Goal: Task Accomplishment & Management: Manage account settings

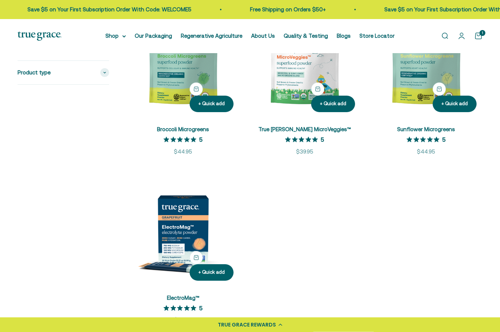
scroll to position [1213, 0]
click at [183, 80] on img at bounding box center [183, 61] width 113 height 113
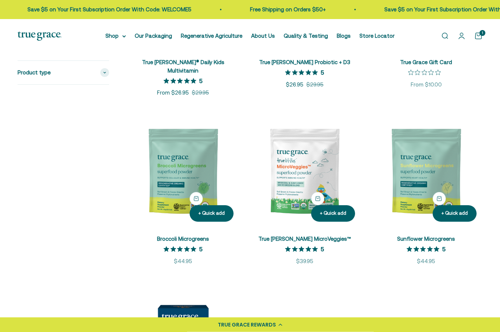
scroll to position [1103, 0]
click at [308, 169] on img at bounding box center [304, 171] width 113 height 113
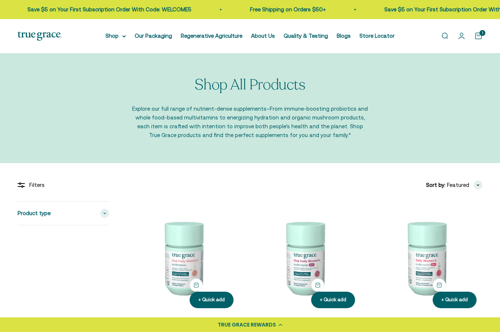
scroll to position [1129, 0]
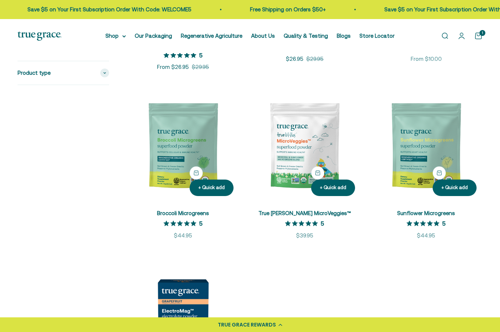
click at [190, 293] on img at bounding box center [183, 313] width 113 height 113
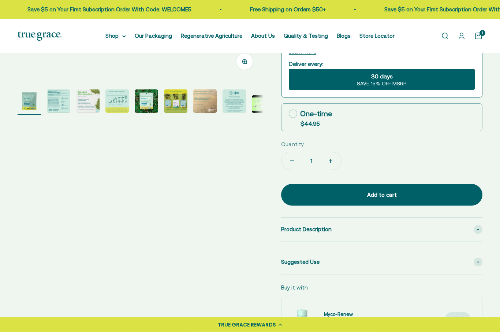
scroll to position [236, 0]
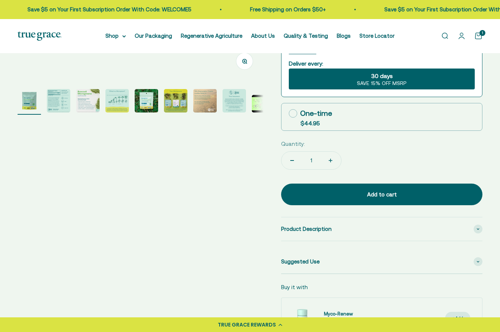
click at [55, 101] on img "Go to item 2" at bounding box center [58, 100] width 23 height 23
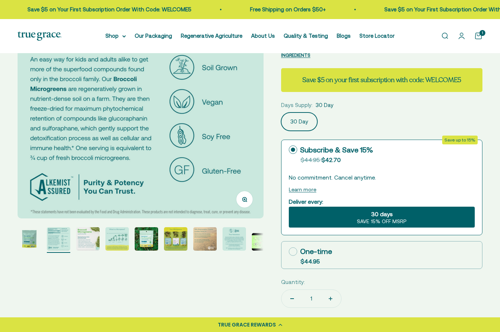
scroll to position [101, 0]
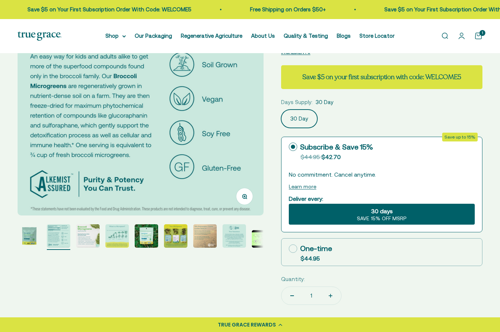
click at [121, 235] on img "Go to item 4" at bounding box center [116, 235] width 23 height 23
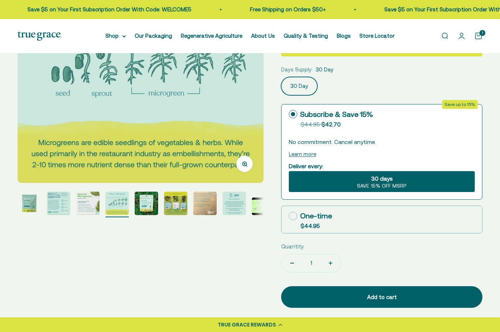
scroll to position [135, 0]
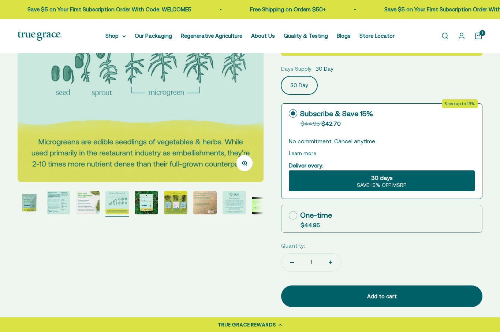
click at [211, 202] on img "Go to item 7" at bounding box center [204, 202] width 23 height 23
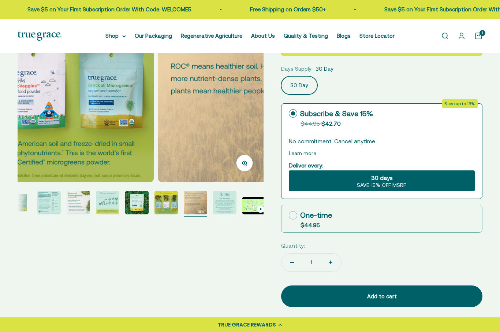
scroll to position [0, 12]
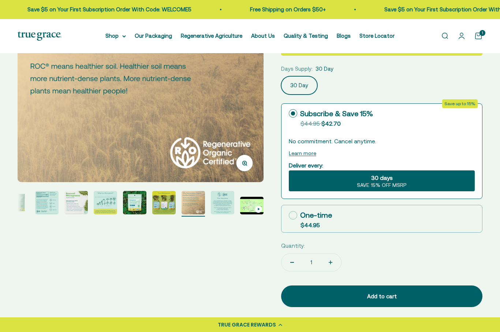
click at [167, 203] on img "Go to item 6" at bounding box center [163, 202] width 23 height 23
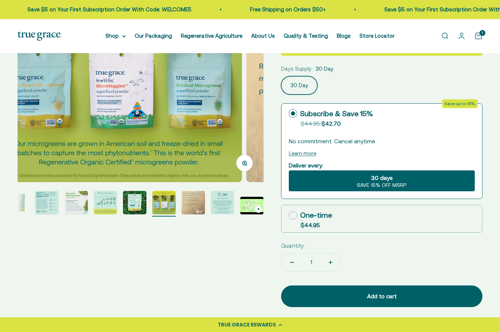
scroll to position [0, 1251]
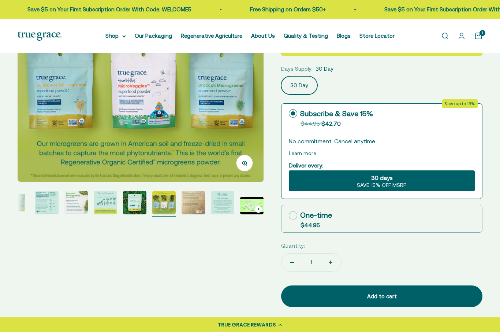
click at [141, 95] on img at bounding box center [141, 59] width 246 height 246
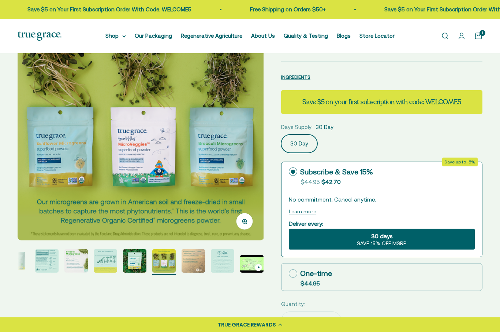
scroll to position [0, 0]
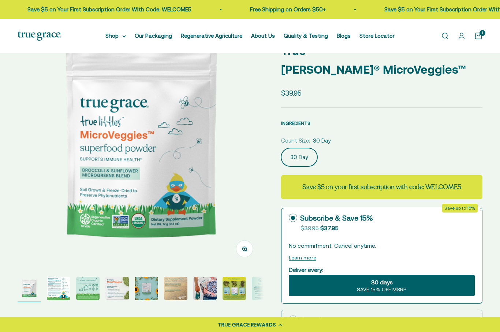
scroll to position [35, 0]
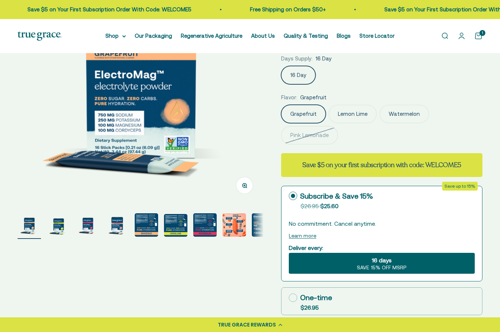
scroll to position [113, 0]
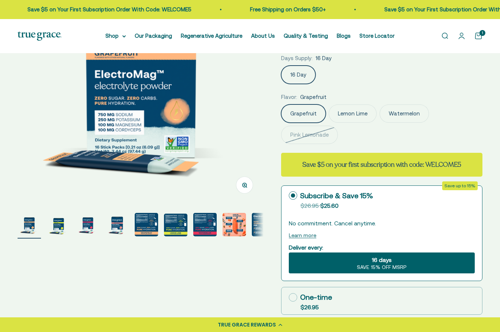
click at [353, 116] on label "Lemon Lime" at bounding box center [353, 113] width 48 height 18
click at [281, 104] on input "Lemon Lime" at bounding box center [281, 104] width 0 height 0
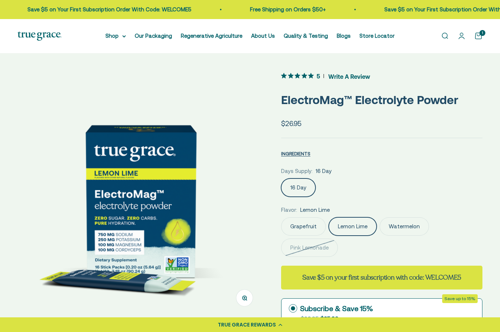
click at [158, 39] on link "Our Packaging" at bounding box center [153, 36] width 37 height 6
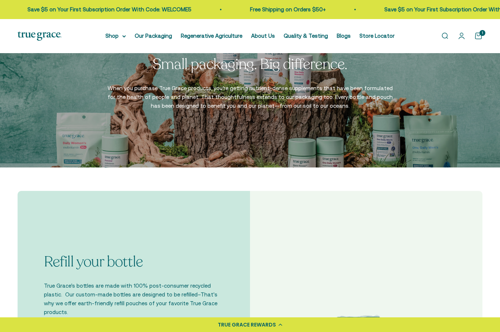
scroll to position [1109, 0]
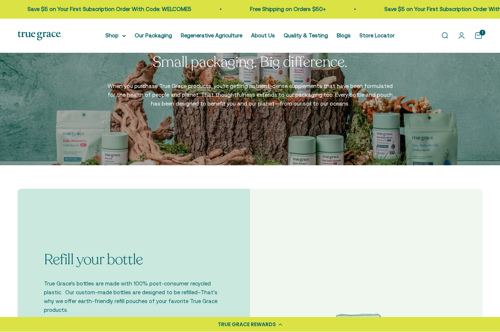
click at [111, 34] on summary "Shop" at bounding box center [115, 35] width 20 height 9
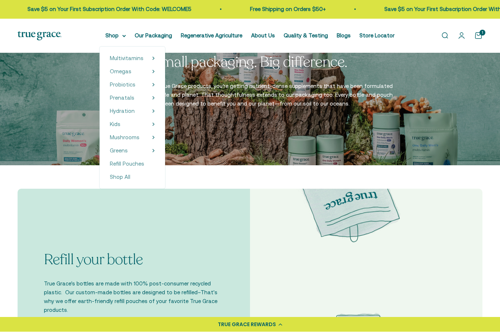
scroll to position [1109, 0]
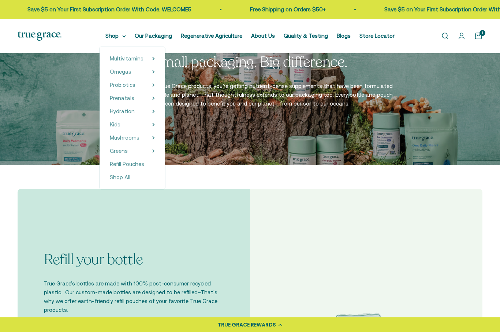
click at [136, 166] on span "Refill Pouches" at bounding box center [127, 164] width 34 height 6
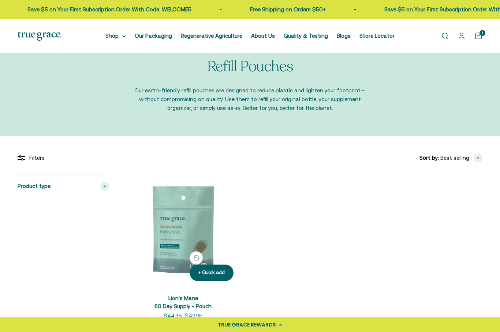
scroll to position [18, 0]
click at [191, 237] on img at bounding box center [183, 230] width 113 height 113
click at [187, 207] on img at bounding box center [183, 230] width 113 height 113
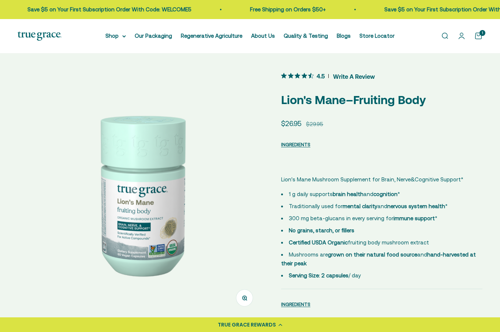
click at [113, 35] on summary "Shop" at bounding box center [115, 35] width 20 height 9
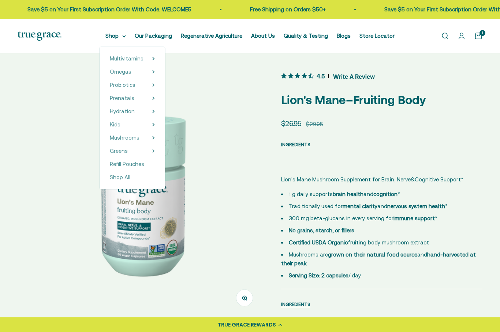
click at [139, 61] on span "Multivitamins" at bounding box center [127, 58] width 34 height 6
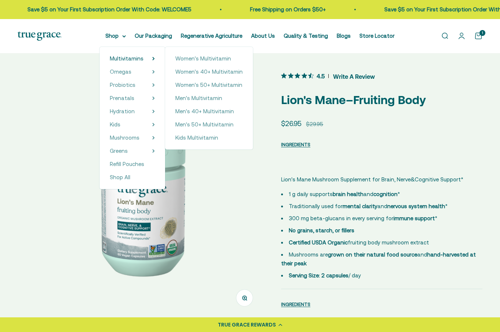
click at [216, 84] on span "Women's 50+ Multivitamin" at bounding box center [208, 85] width 67 height 6
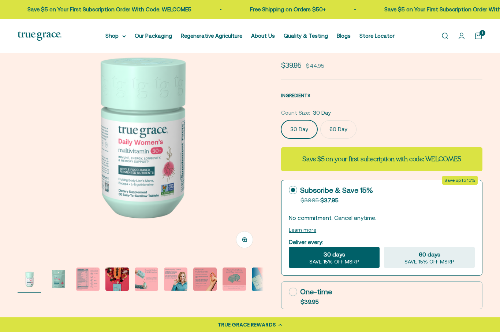
scroll to position [56, 0]
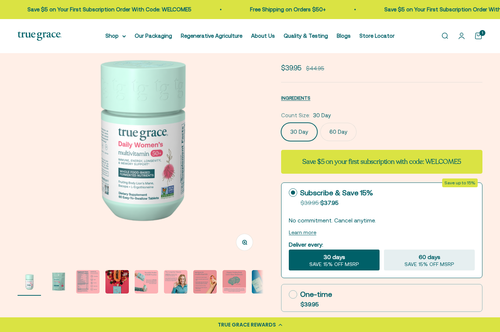
click at [338, 135] on label "60 Day" at bounding box center [338, 132] width 36 height 18
click at [281, 123] on input "60 Day" at bounding box center [281, 122] width 0 height 0
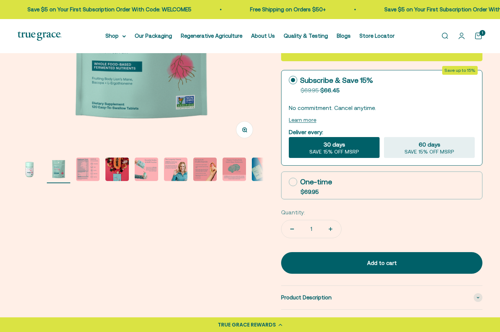
scroll to position [168, 0]
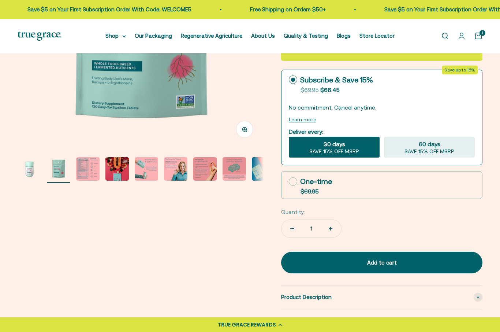
click at [373, 259] on div "Add to cart" at bounding box center [382, 262] width 172 height 9
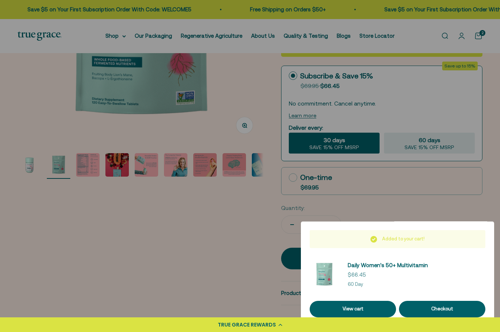
scroll to position [173, 0]
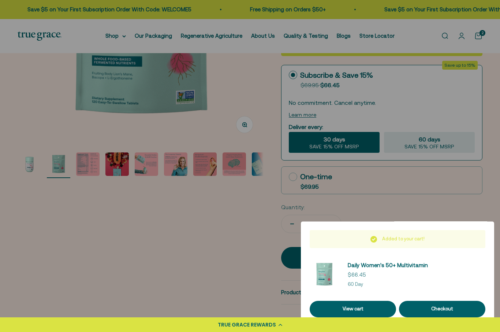
click at [362, 317] on link "View cart" at bounding box center [353, 308] width 86 height 16
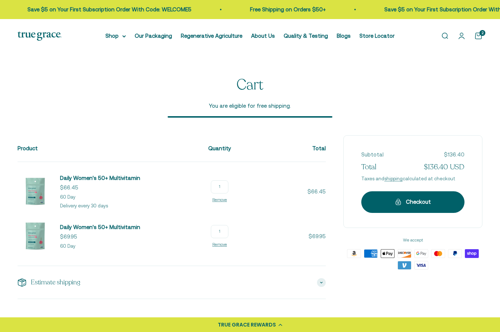
click at [227, 244] on link "Remove" at bounding box center [219, 244] width 15 height 4
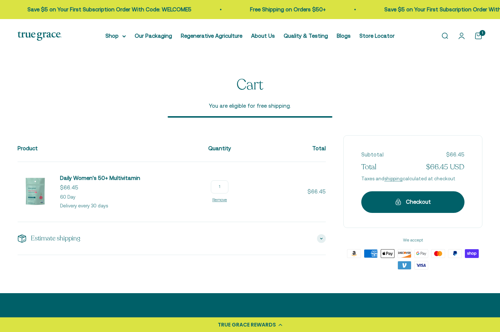
click at [408, 200] on div "Checkout" at bounding box center [413, 201] width 74 height 9
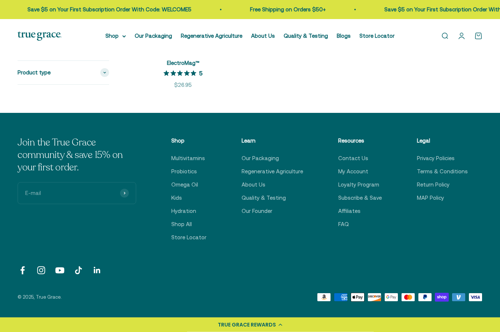
scroll to position [1442, 0]
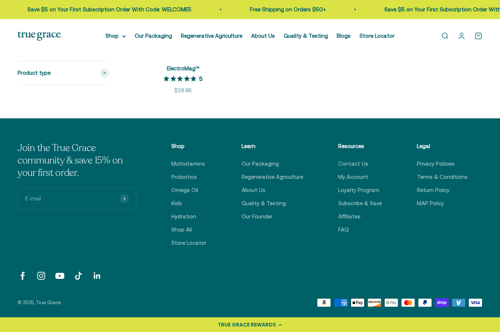
click at [358, 159] on link "Contact Us" at bounding box center [353, 163] width 30 height 9
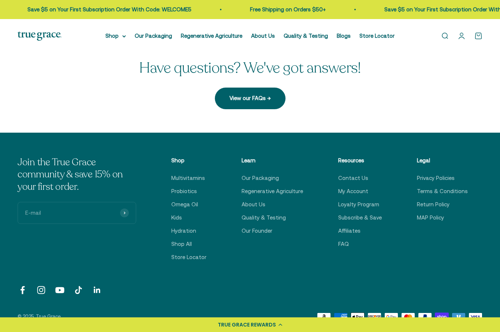
scroll to position [204, 0]
click at [252, 99] on link "View our FAQs →" at bounding box center [250, 97] width 71 height 21
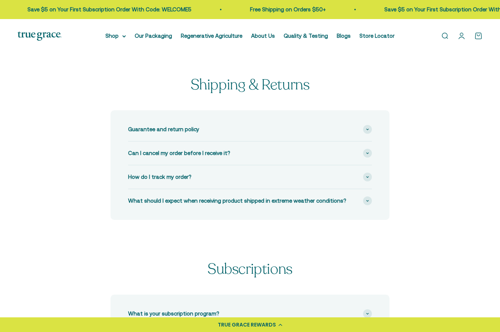
scroll to position [0, 0]
click at [201, 154] on span "Can I cancel my order before I receive it?" at bounding box center [179, 152] width 102 height 9
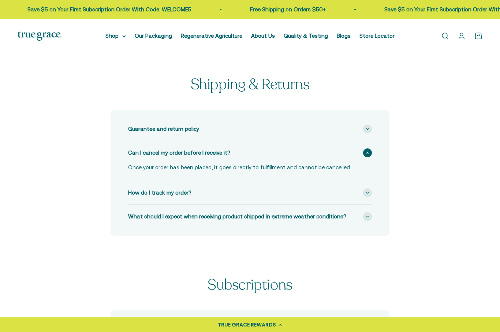
click at [330, 220] on span "What should I expect when receiving product shipped in extreme weather conditio…" at bounding box center [237, 216] width 218 height 9
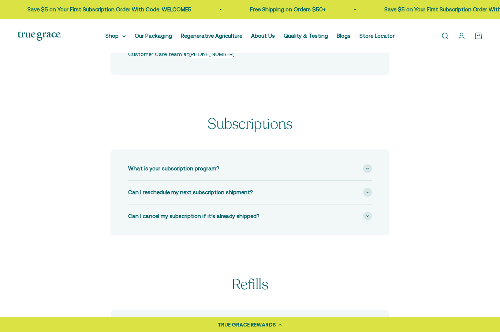
scroll to position [230, 0]
click at [197, 173] on div "What is your subscription program?" at bounding box center [250, 168] width 244 height 23
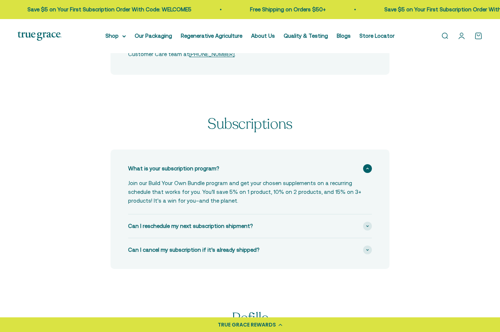
click at [364, 252] on span at bounding box center [367, 249] width 9 height 9
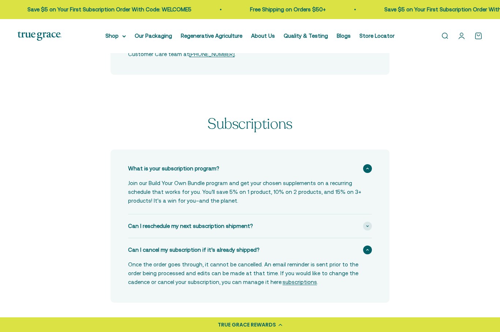
click at [98, 212] on div "Subscriptions What is your subscription program? Join our Build Your Own Bundle…" at bounding box center [250, 218] width 465 height 204
click at [282, 281] on link "subscriptions" at bounding box center [299, 281] width 34 height 6
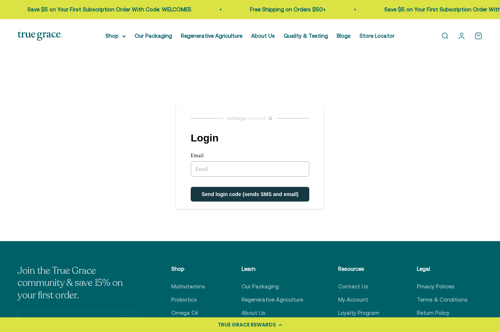
click at [218, 170] on input "Email" at bounding box center [250, 168] width 119 height 15
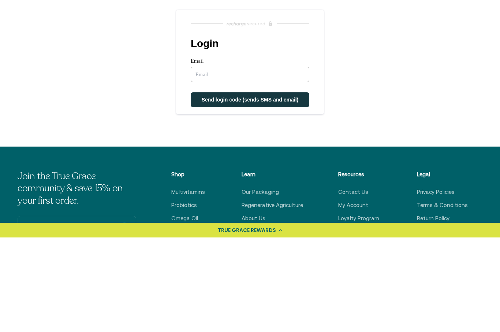
type input "glaub@mac.com"
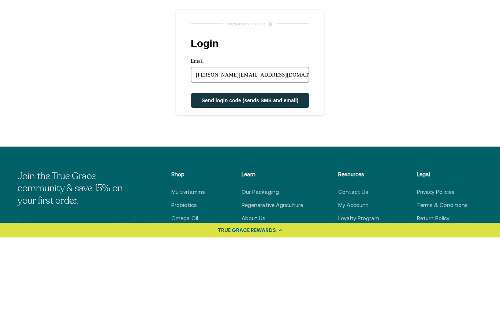
scroll to position [94, 0]
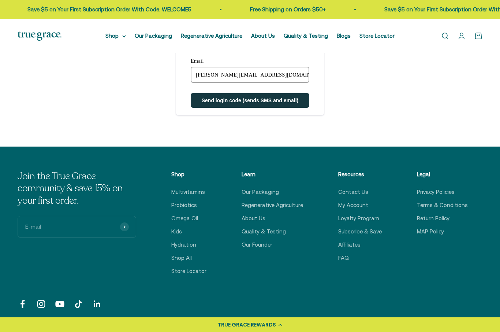
click at [286, 103] on span "Send login code (sends SMS and email)" at bounding box center [250, 100] width 97 height 6
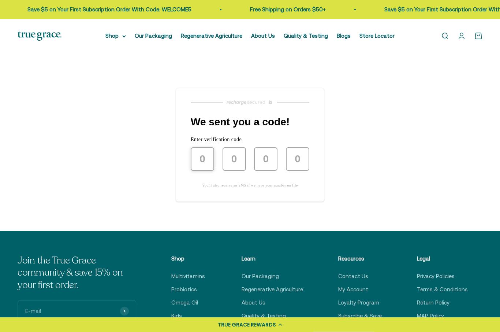
scroll to position [0, 0]
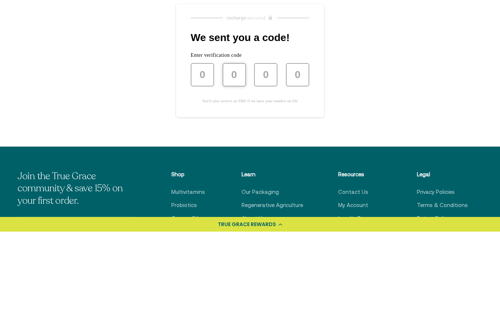
type input "5"
type input "4"
type input "0"
type input "4"
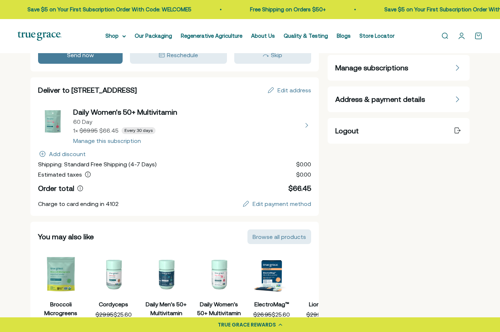
scroll to position [89, 0]
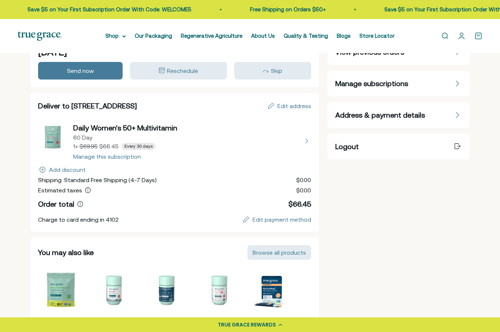
click at [124, 157] on button "view details about Daily Women's 50+ Multivitamin 60 Day 1 × $66.45 Every 30 da…" at bounding box center [174, 141] width 273 height 37
select select "60 Day"
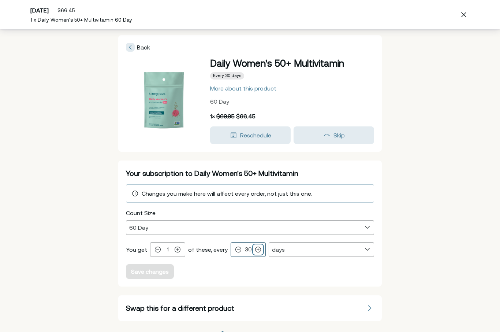
click at [257, 251] on div at bounding box center [258, 249] width 9 height 9
click at [256, 251] on icon at bounding box center [258, 249] width 6 height 6
type input "32"
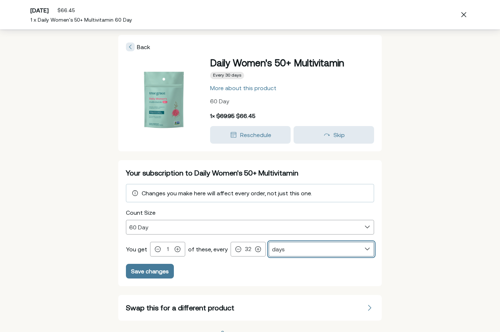
click at [373, 248] on select "days weeks months" at bounding box center [321, 249] width 105 height 14
select select "month"
click at [258, 250] on icon at bounding box center [258, 249] width 6 height 6
click at [259, 248] on div at bounding box center [258, 248] width 9 height 9
click at [258, 249] on icon at bounding box center [257, 248] width 5 height 5
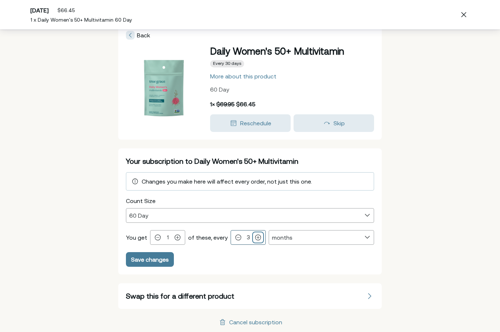
scroll to position [12, 0]
click at [237, 237] on icon at bounding box center [238, 238] width 6 height 6
type input "2"
click at [370, 239] on select "days weeks months" at bounding box center [321, 238] width 105 height 14
click at [260, 322] on div "Cancel subscription" at bounding box center [255, 322] width 53 height 6
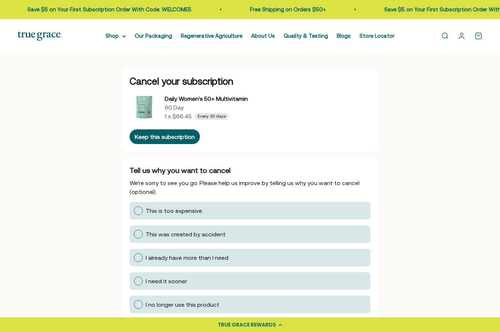
click at [211, 116] on span "Every 30 days" at bounding box center [212, 116] width 28 height 6
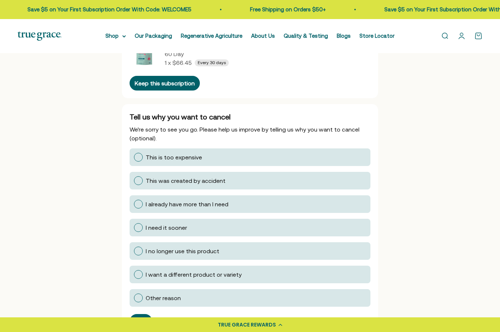
scroll to position [51, 0]
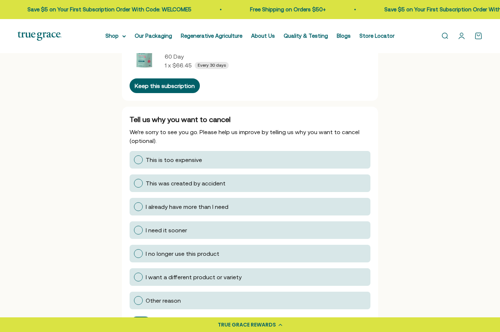
click at [139, 186] on div at bounding box center [138, 183] width 9 height 9
click at [134, 183] on input "This was created by accident" at bounding box center [134, 183] width 0 height 0
radio input "true"
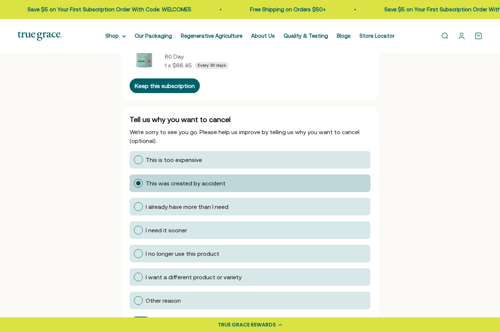
click at [145, 324] on div "Next" at bounding box center [141, 324] width 12 height 6
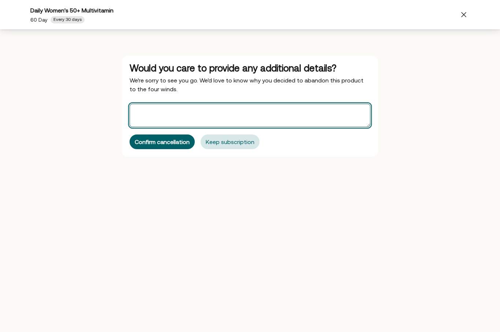
click at [164, 114] on textarea "Offers" at bounding box center [250, 115] width 241 height 23
type textarea "I want to buy these vitamins without a subscription"
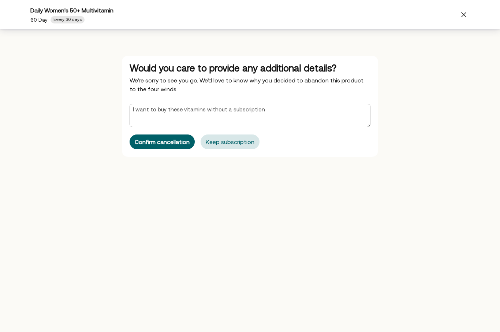
click at [155, 143] on div "Confirm cancellation" at bounding box center [162, 142] width 55 height 6
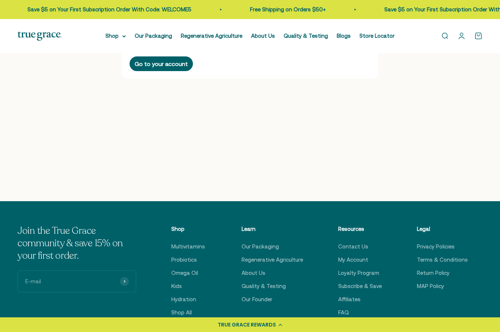
click at [168, 61] on div "Go to your account" at bounding box center [161, 64] width 53 height 6
